Goal: Information Seeking & Learning: Learn about a topic

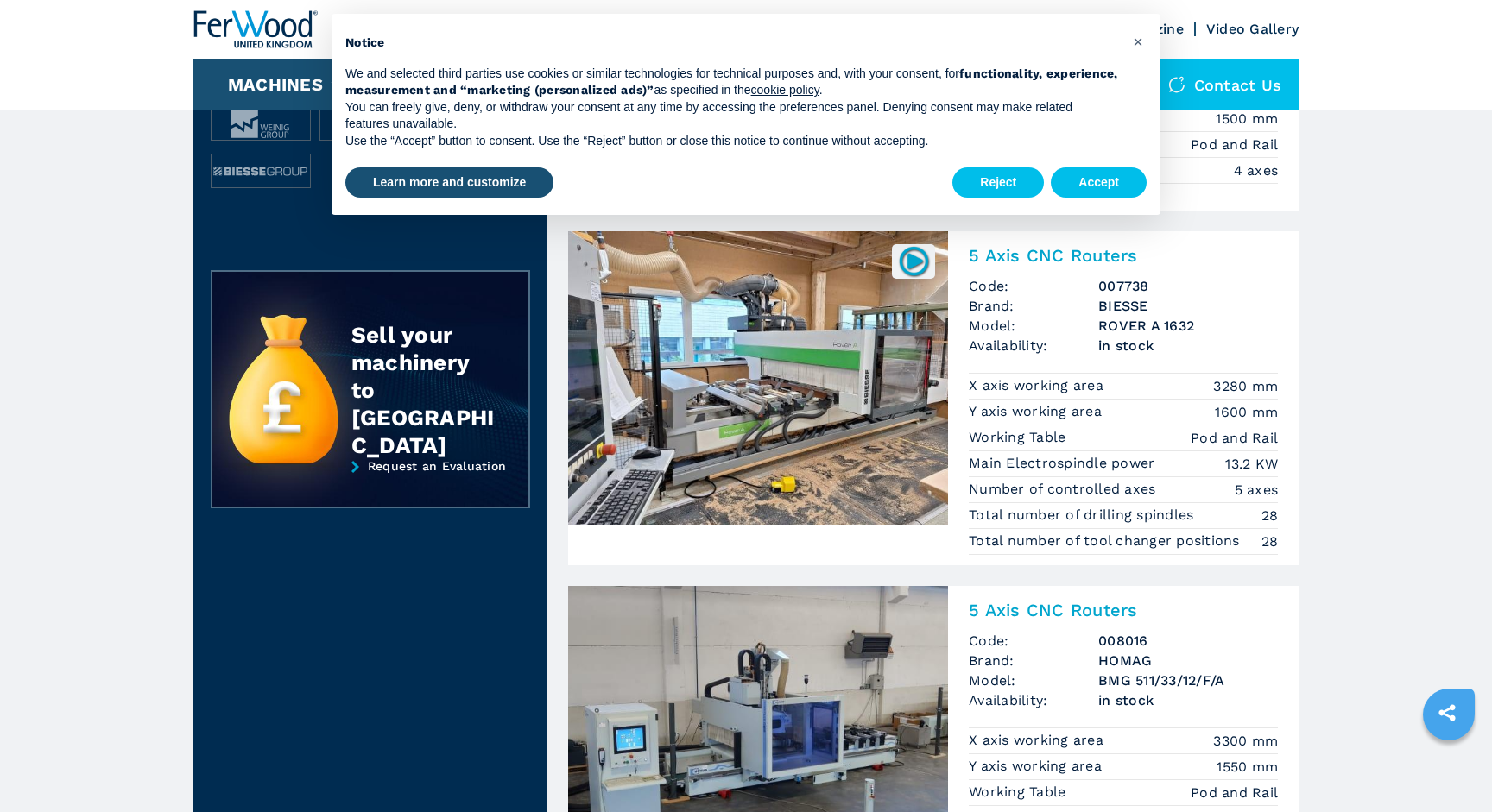
scroll to position [663, 0]
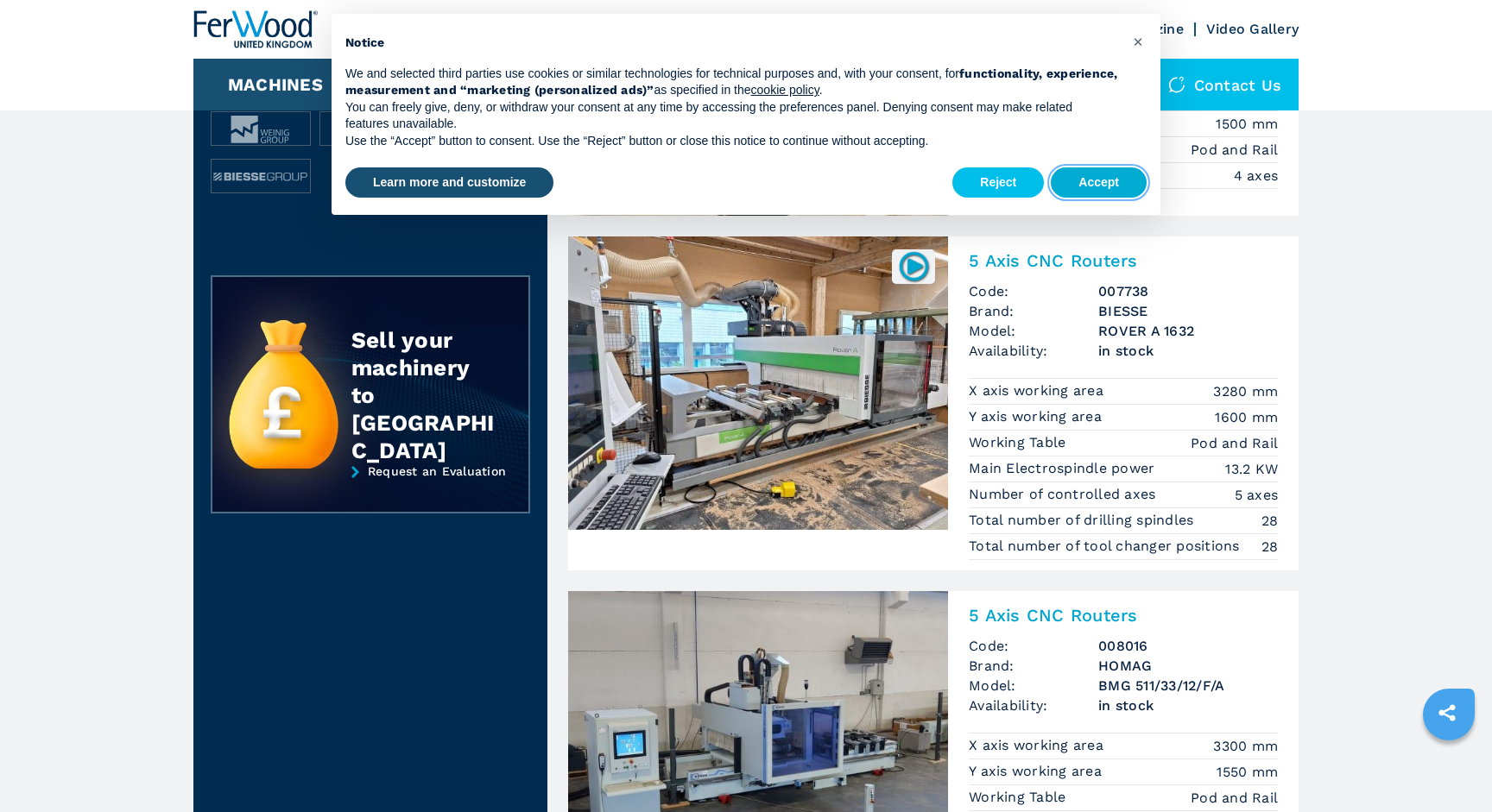
click at [1099, 180] on button "Accept" at bounding box center [1098, 182] width 96 height 32
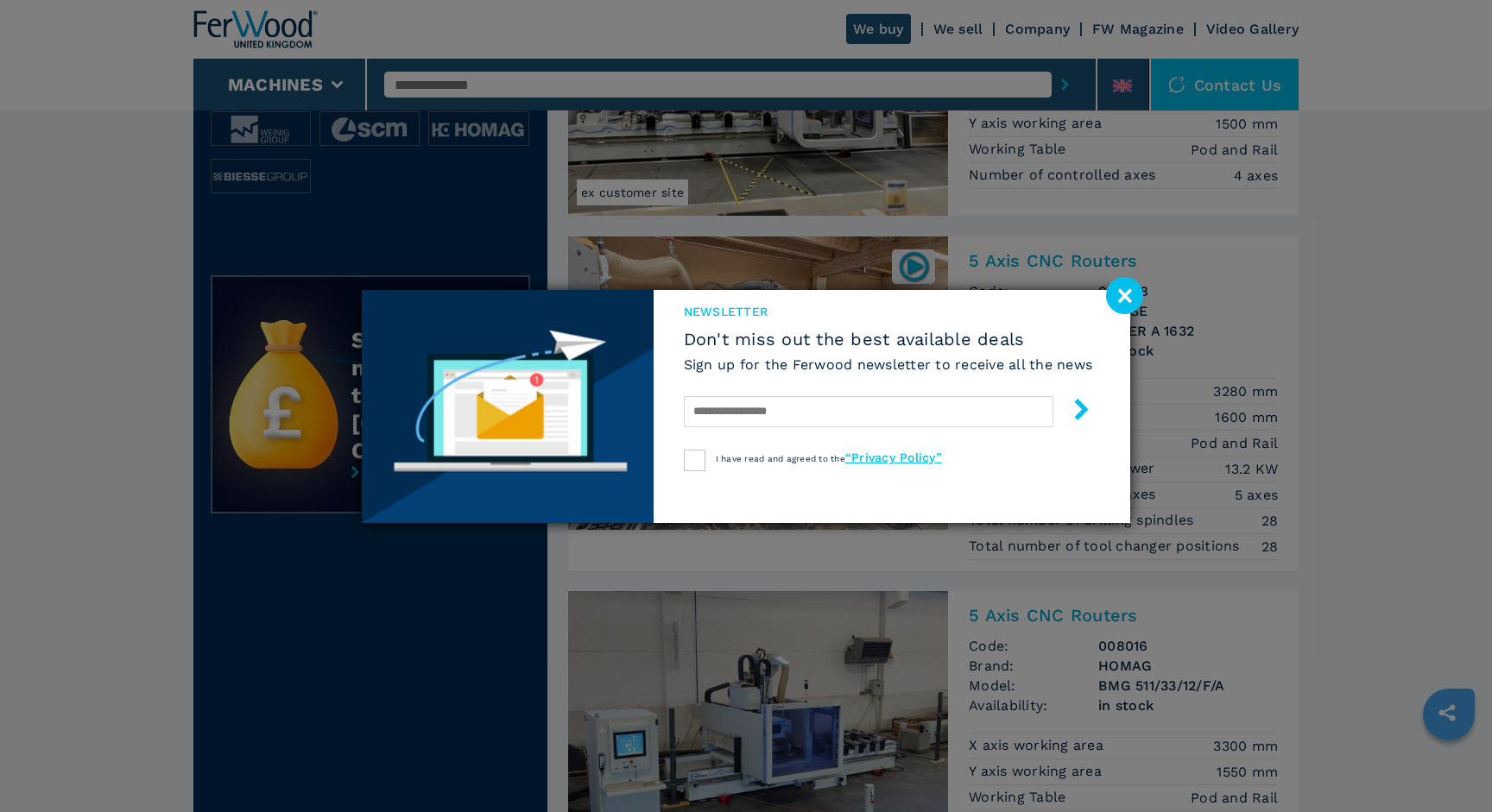
click at [1124, 293] on image at bounding box center [1124, 295] width 37 height 37
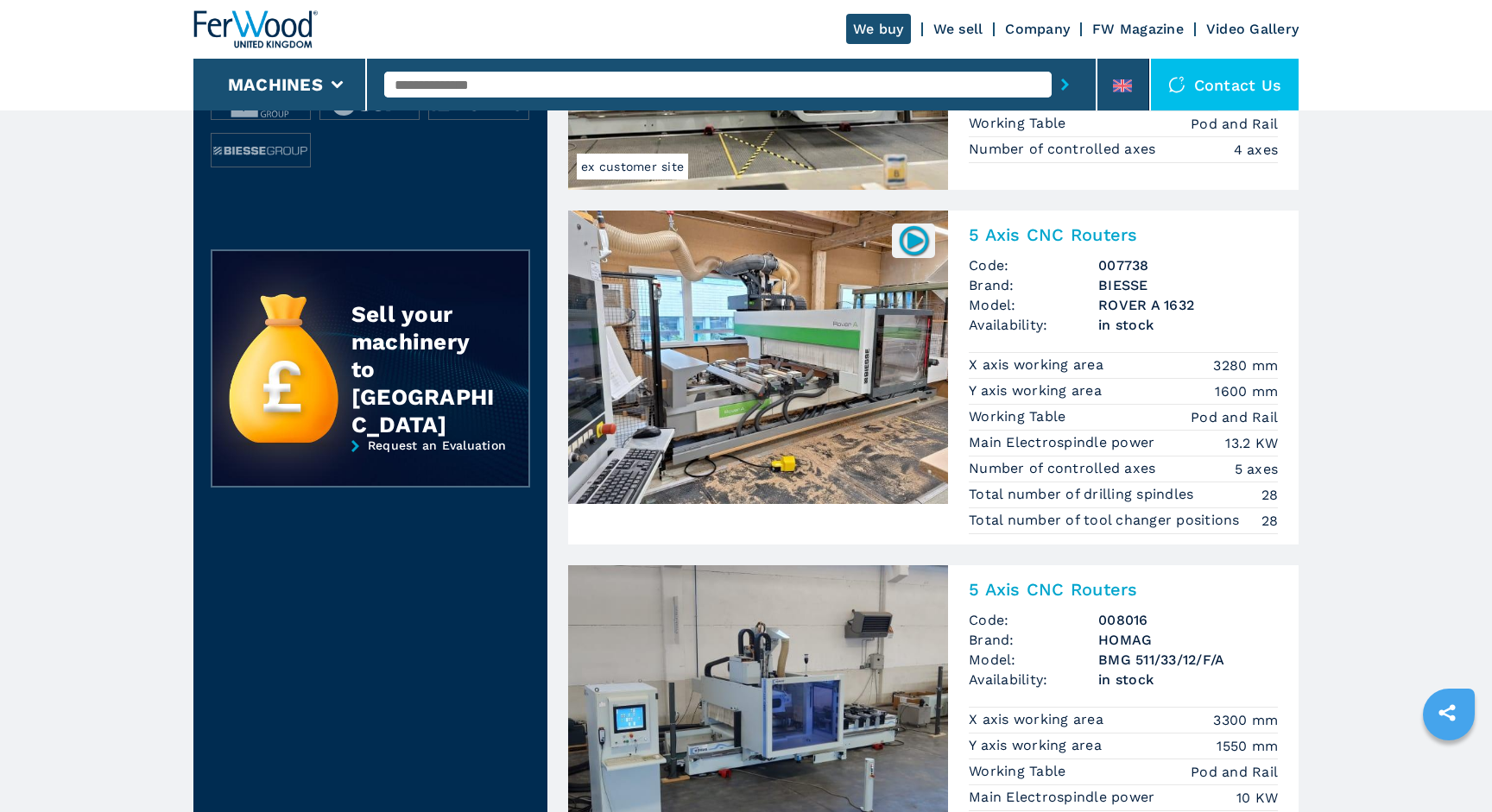
scroll to position [695, 0]
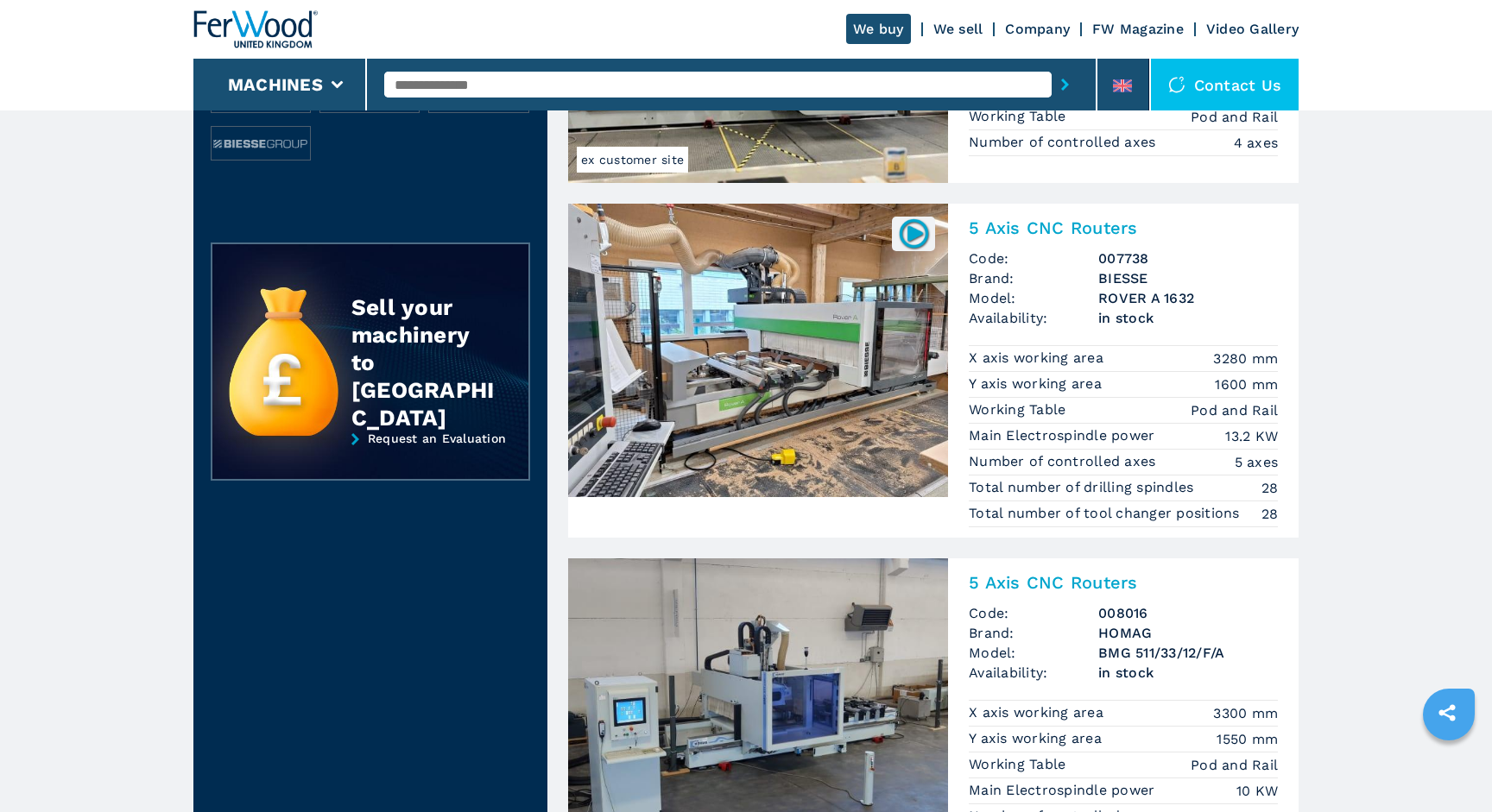
click at [1049, 230] on h2 "5 Axis CNC Routers" at bounding box center [1123, 228] width 309 height 21
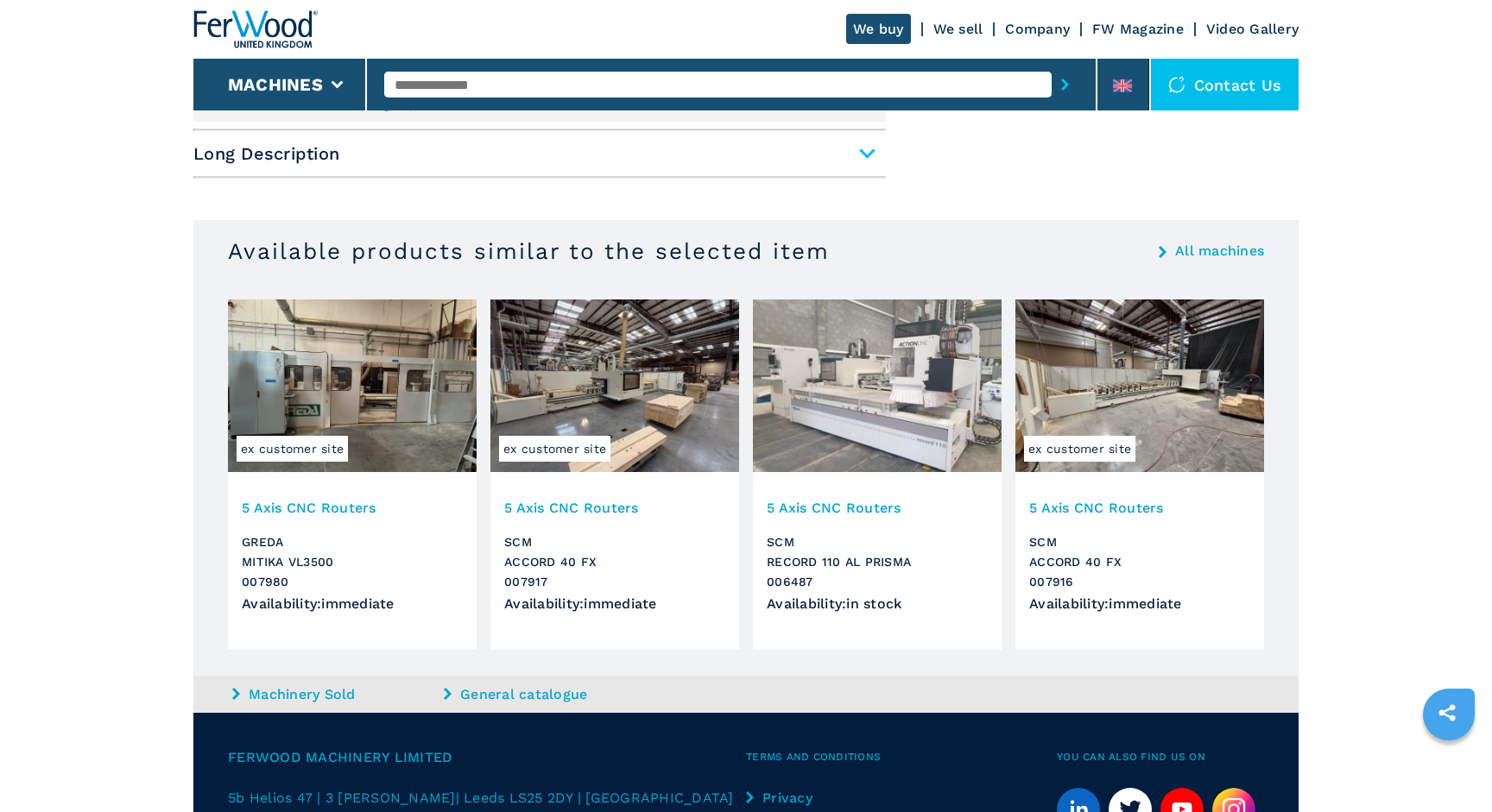
scroll to position [1020, 0]
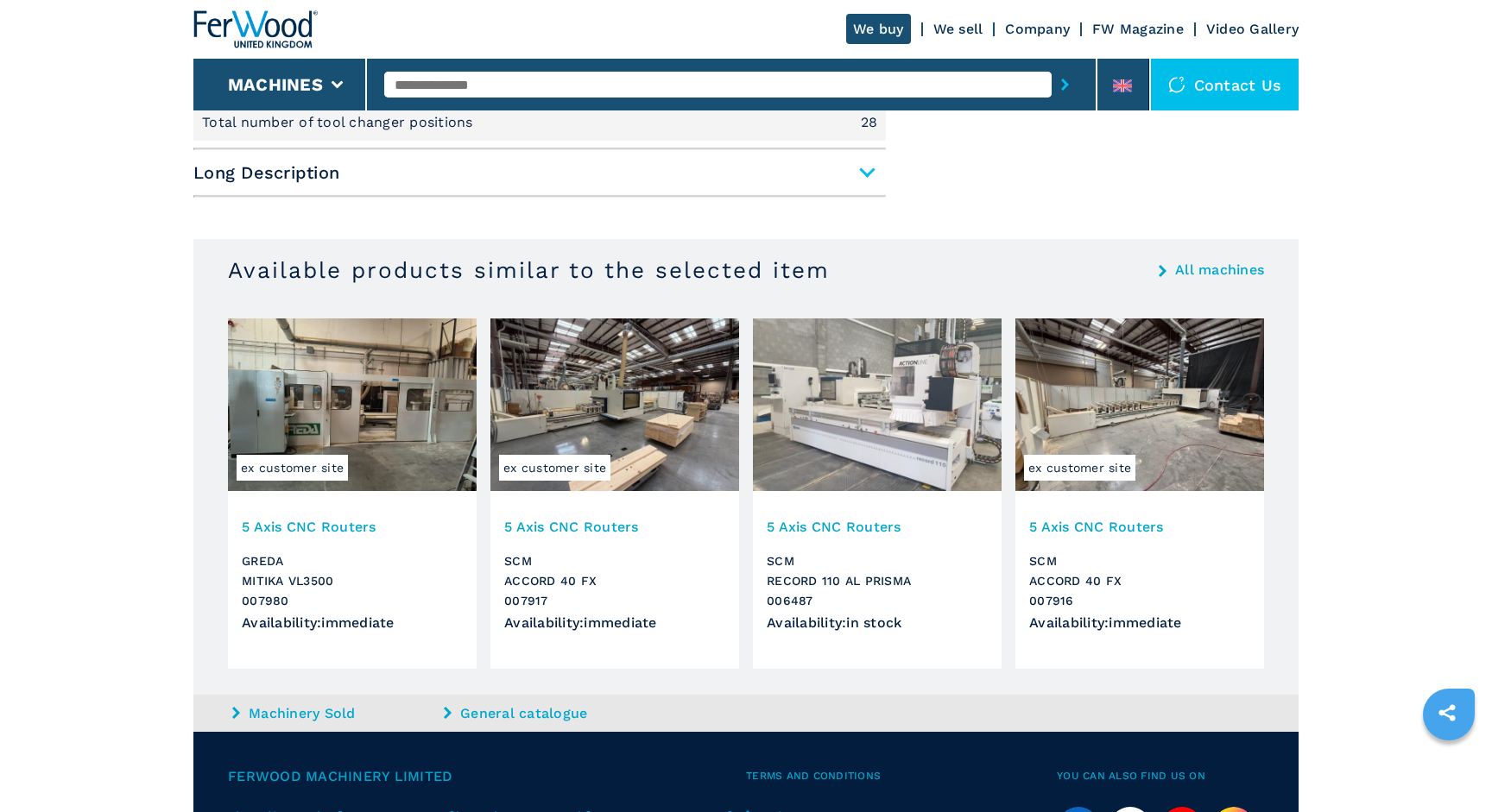
click at [648, 386] on img at bounding box center [615, 404] width 249 height 173
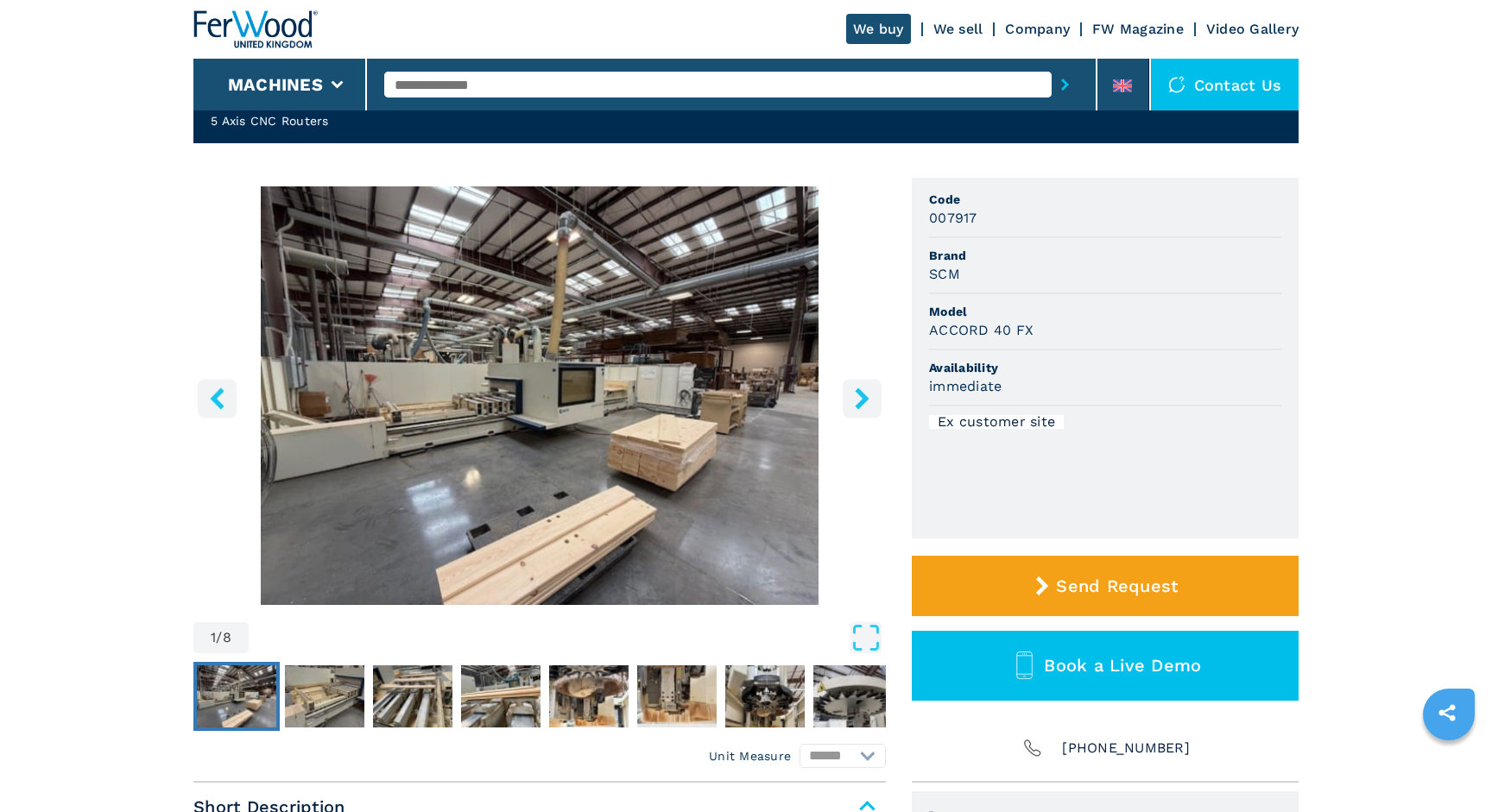
scroll to position [110, 0]
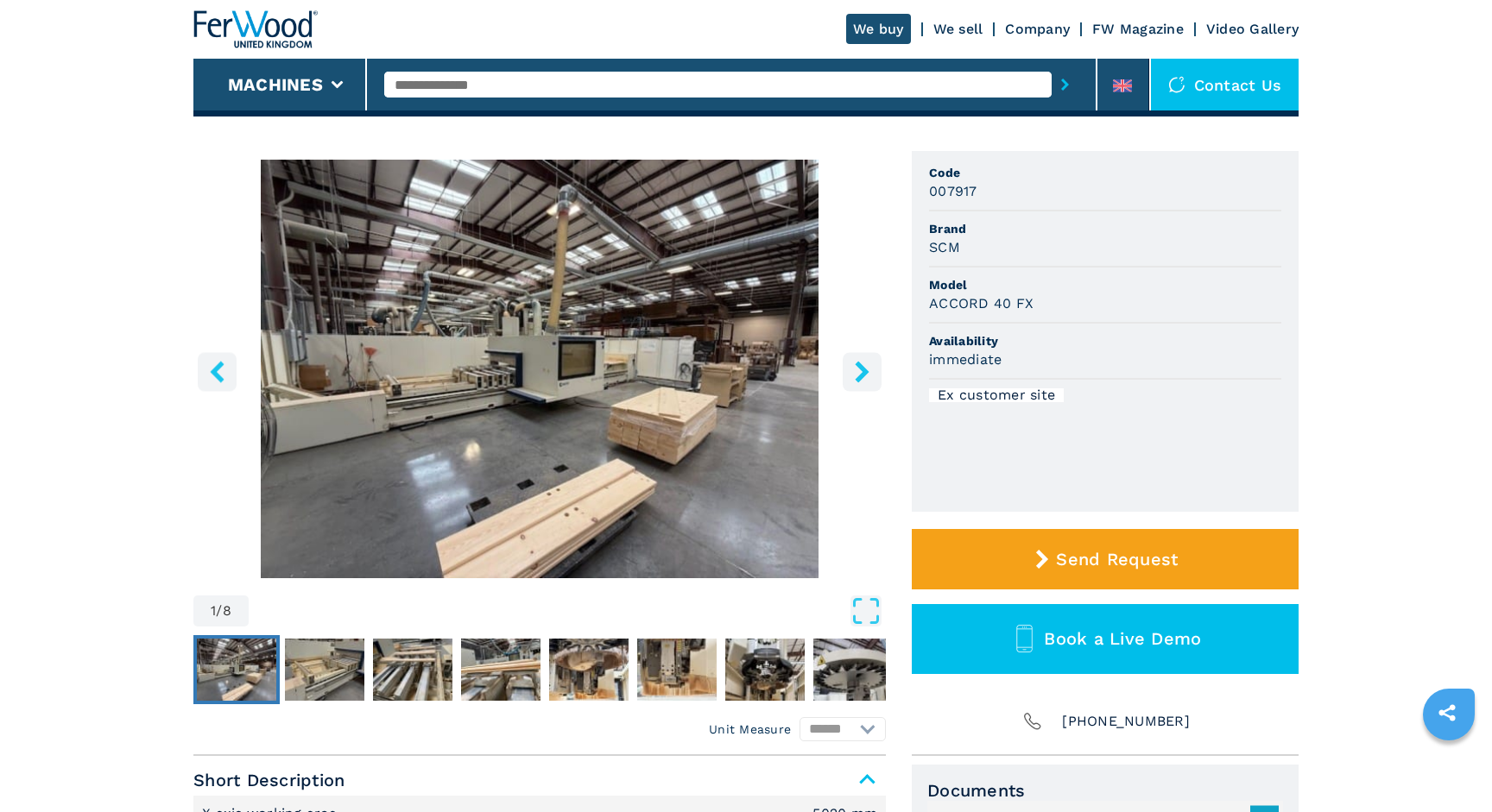
click at [853, 372] on icon "right-button" at bounding box center [862, 372] width 22 height 22
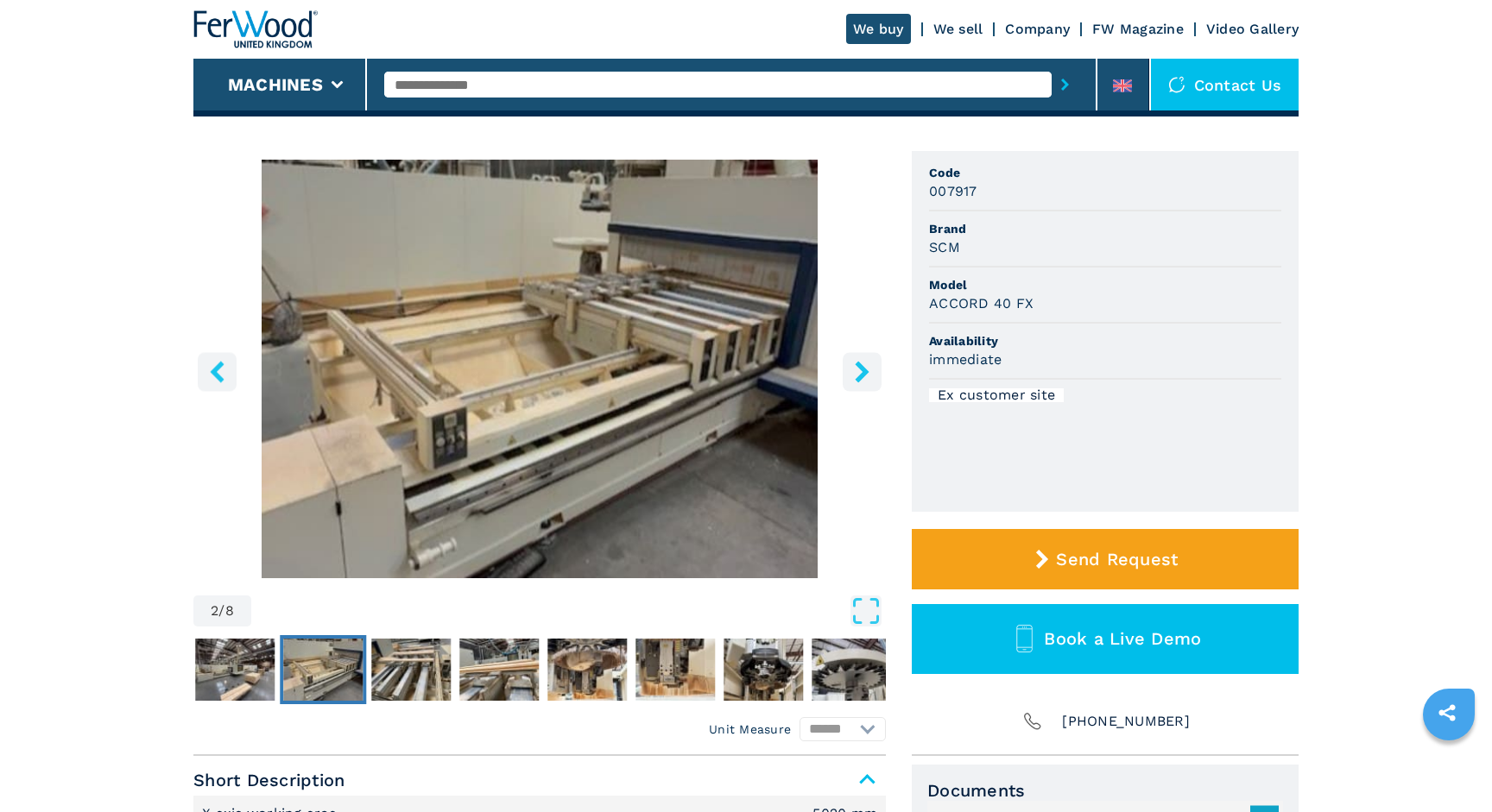
click at [857, 368] on icon "right-button" at bounding box center [862, 372] width 22 height 22
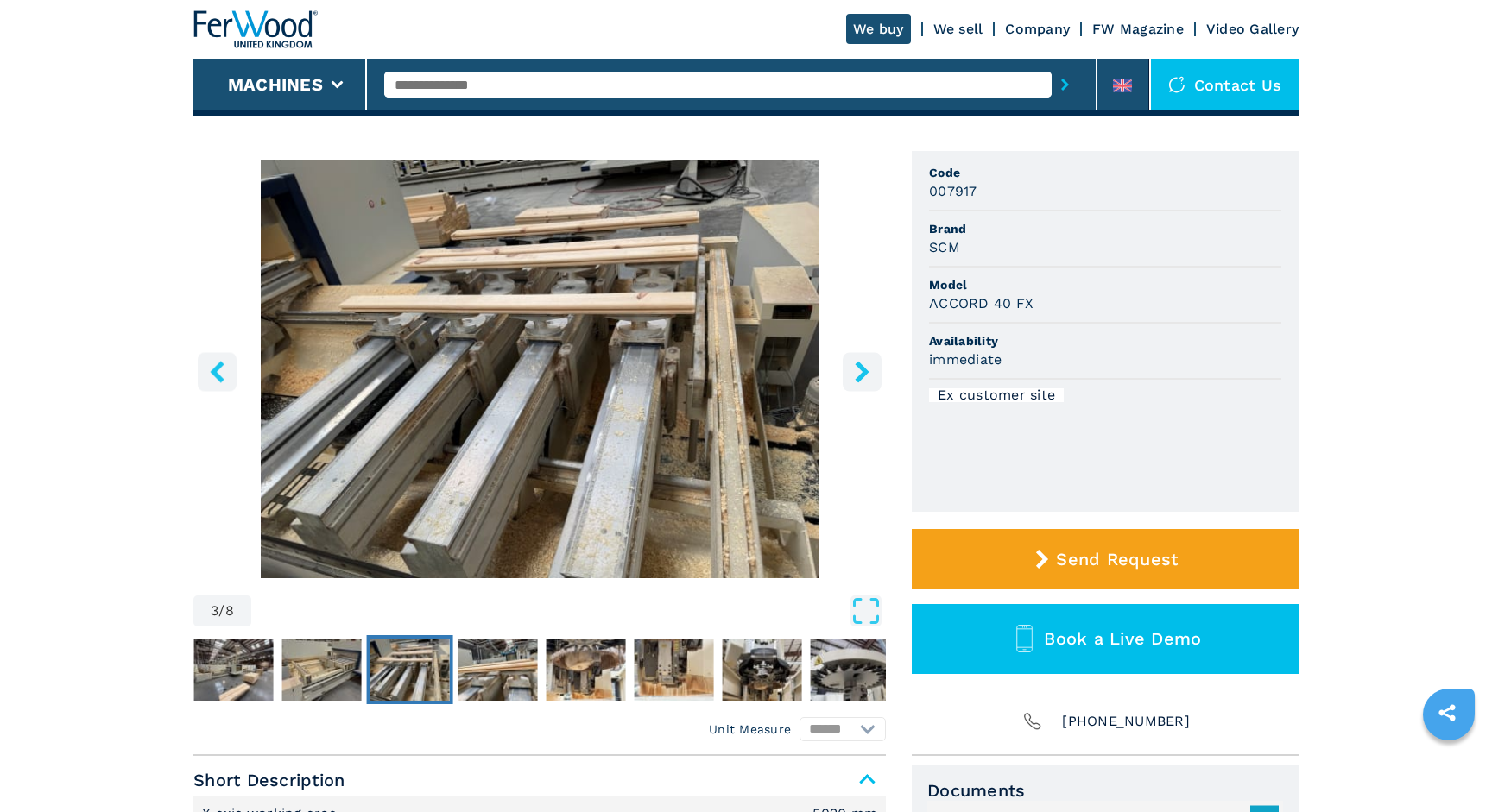
click at [856, 368] on icon "right-button" at bounding box center [862, 372] width 22 height 22
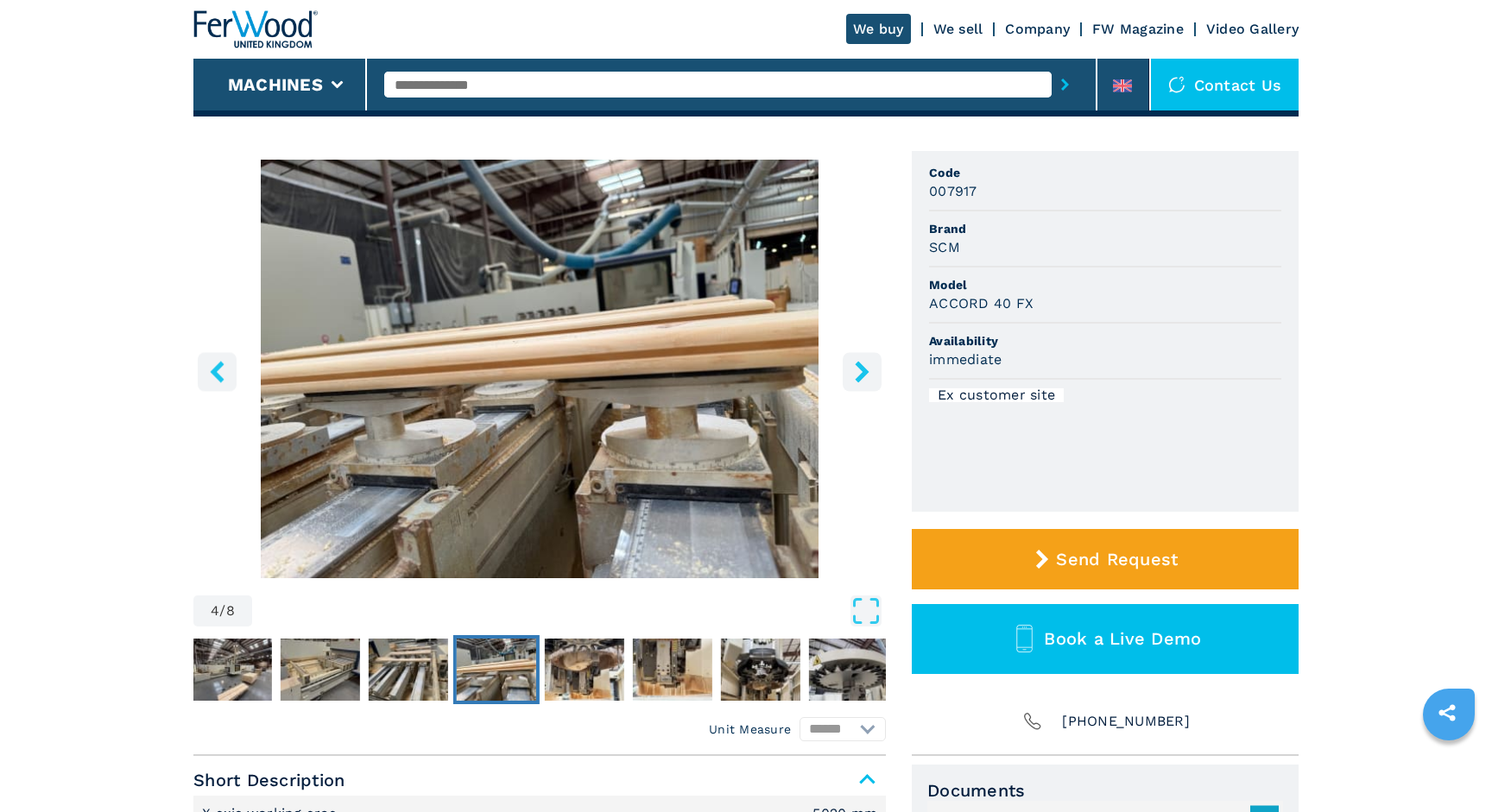
click at [856, 368] on icon "right-button" at bounding box center [862, 372] width 22 height 22
